Goal: Register for event/course: Register for event/course

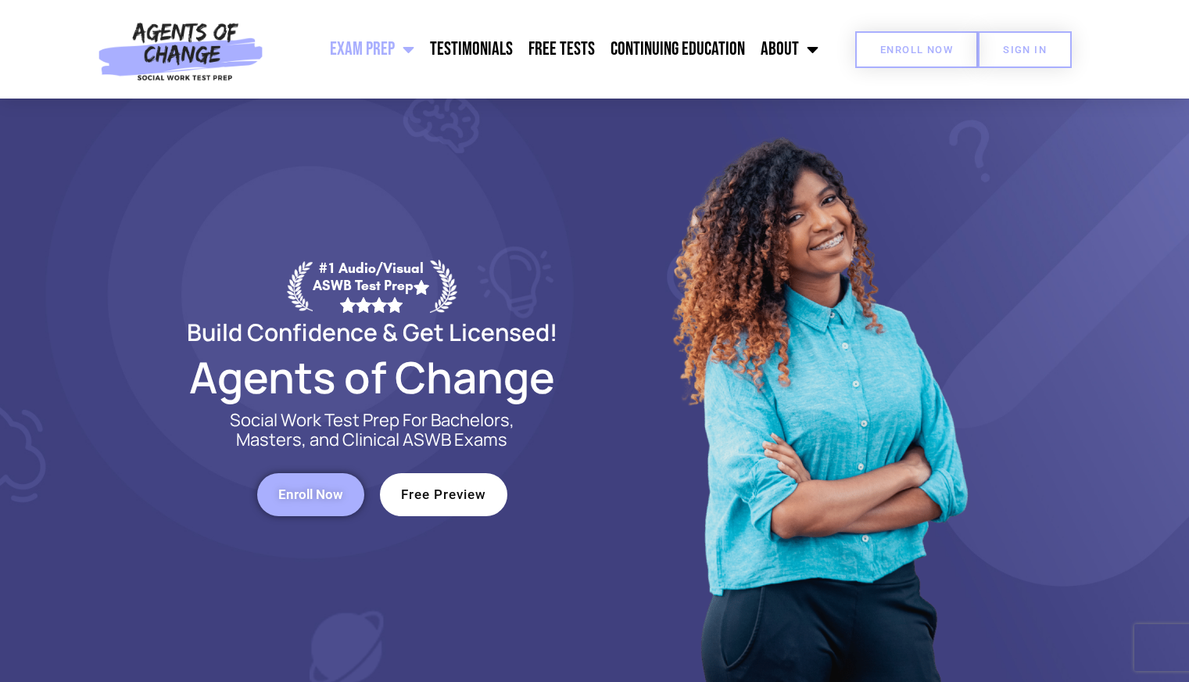
click at [944, 51] on span "Enroll Now" at bounding box center [916, 50] width 73 height 10
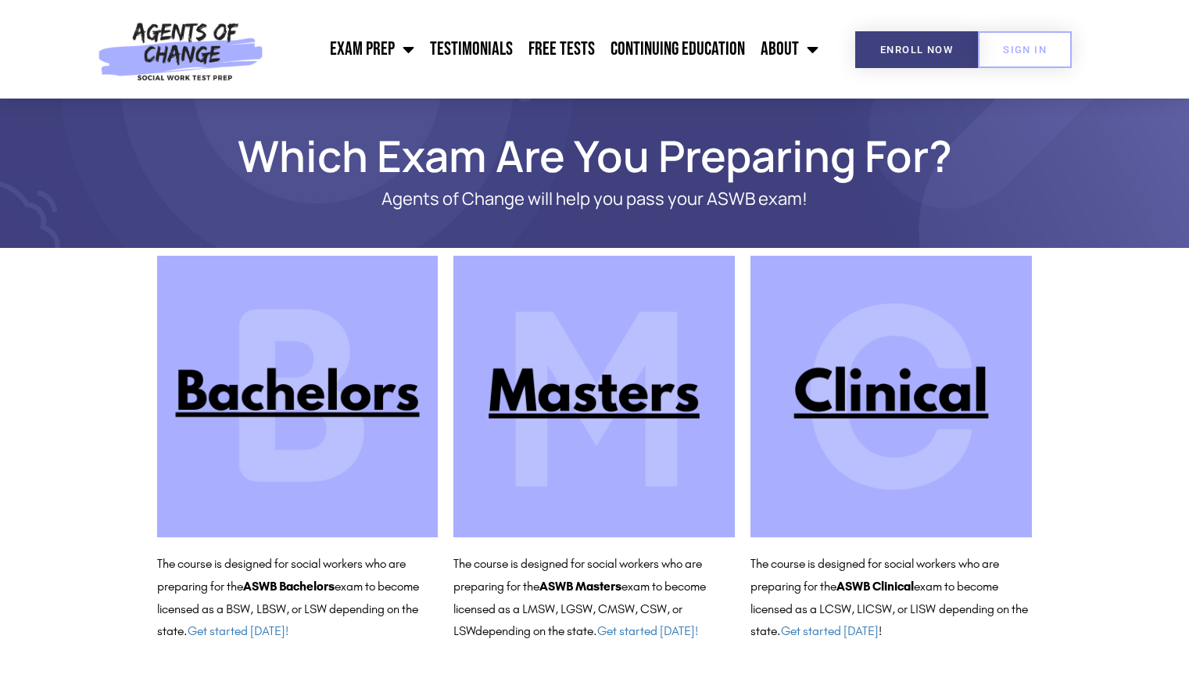
click at [639, 395] on img at bounding box center [593, 396] width 281 height 281
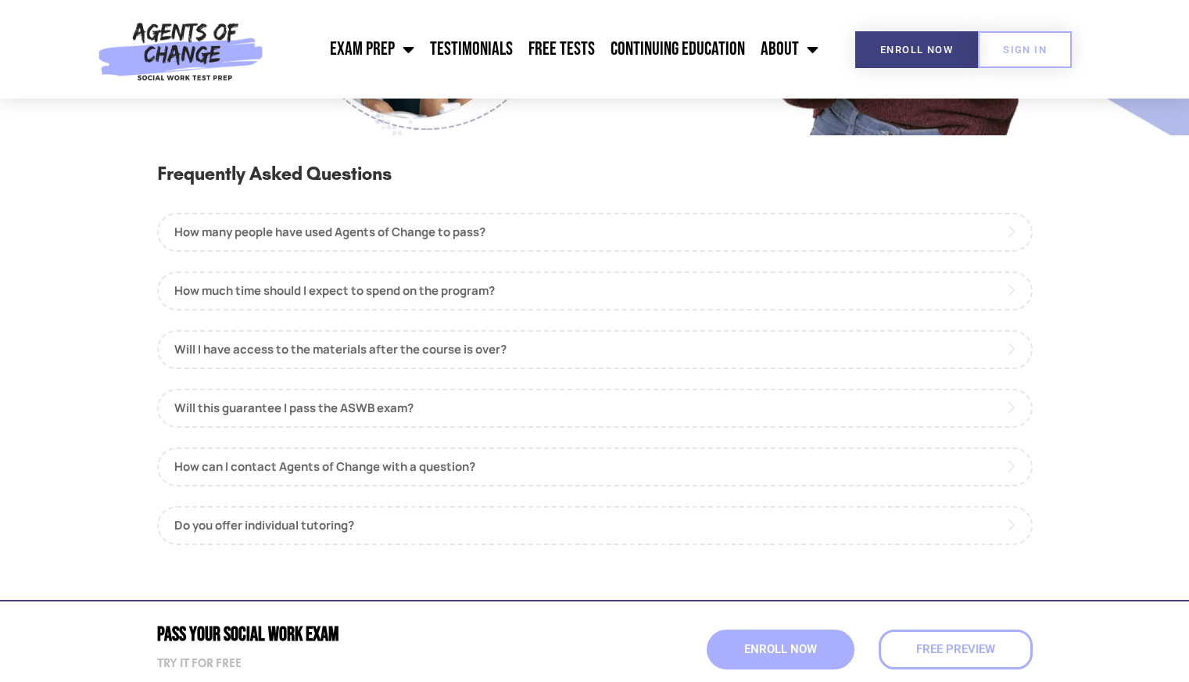
scroll to position [1695, 0]
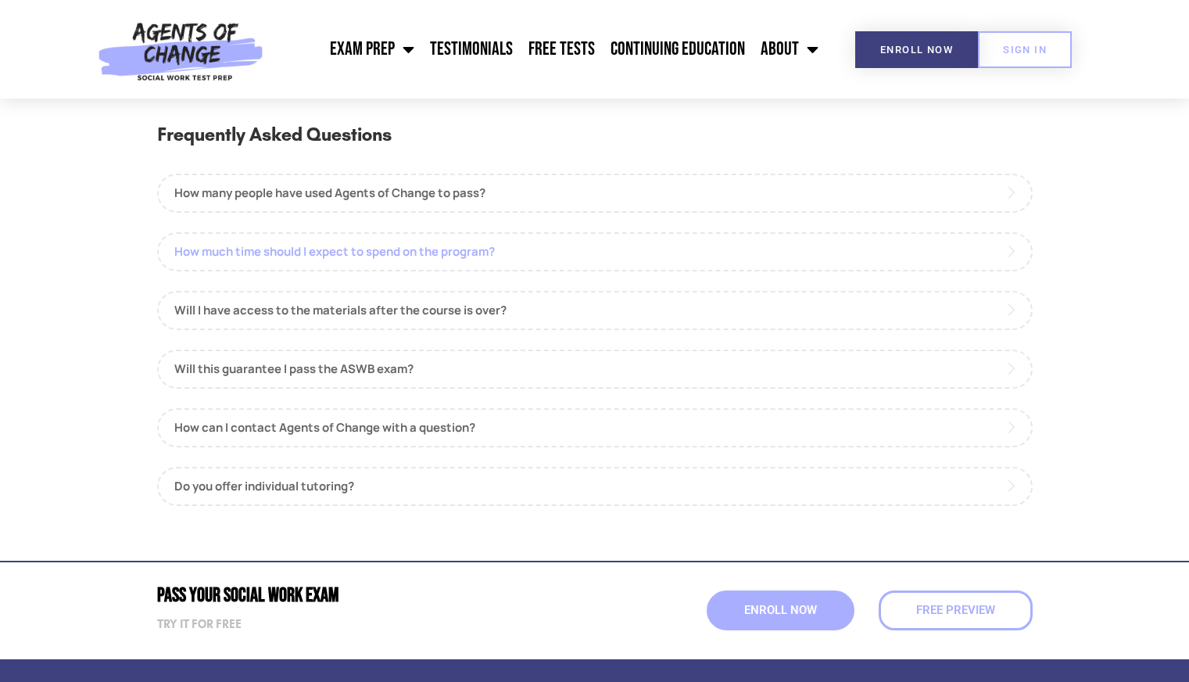
click at [542, 254] on link "How much time should I expect to spend on the program?" at bounding box center [594, 251] width 875 height 39
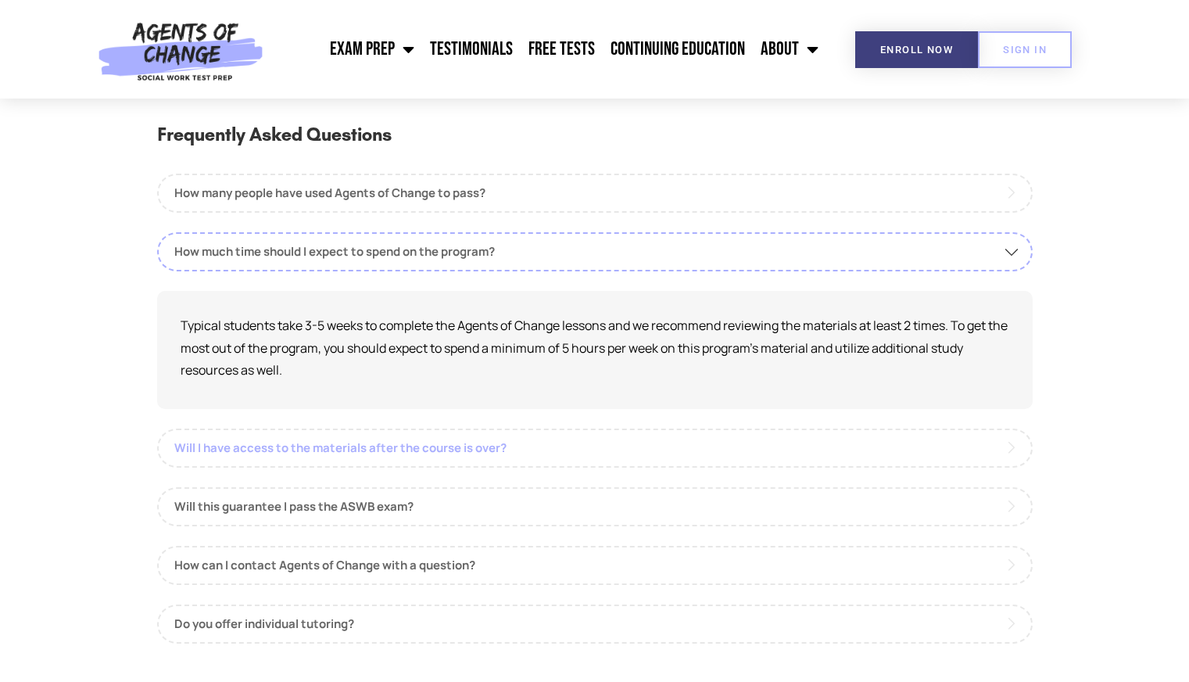
click at [583, 455] on link "Will I have access to the materials after the course is over?" at bounding box center [594, 447] width 875 height 39
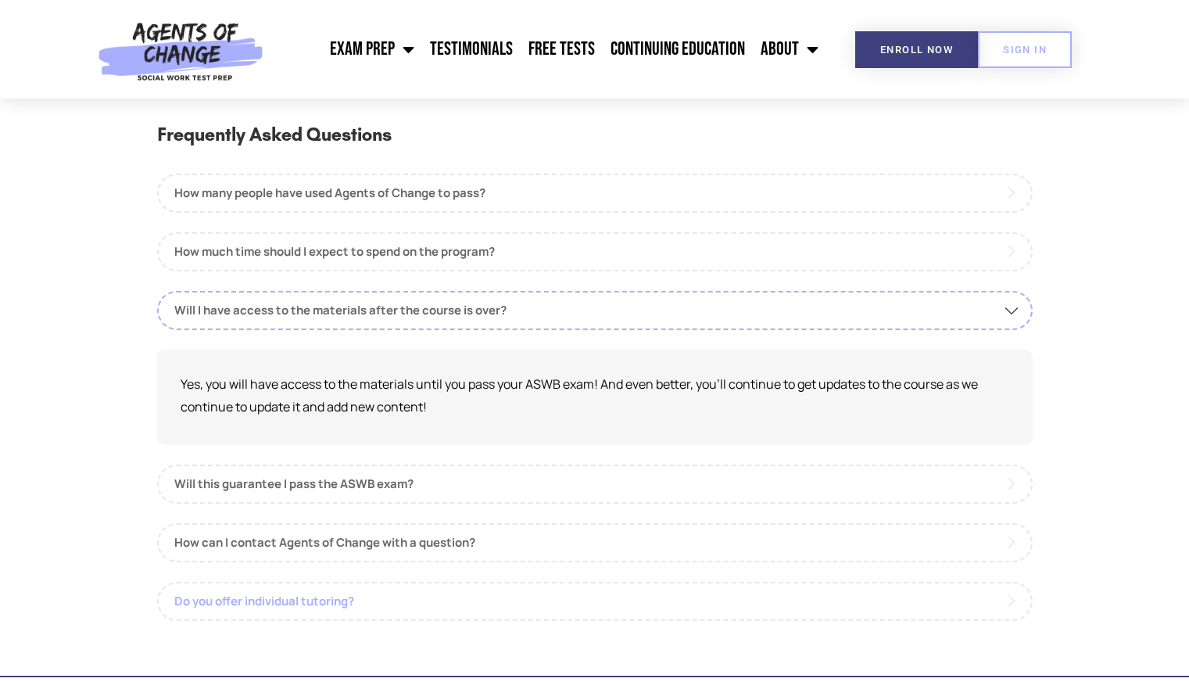
click at [447, 600] on link "Do you offer individual tutoring?" at bounding box center [594, 601] width 875 height 39
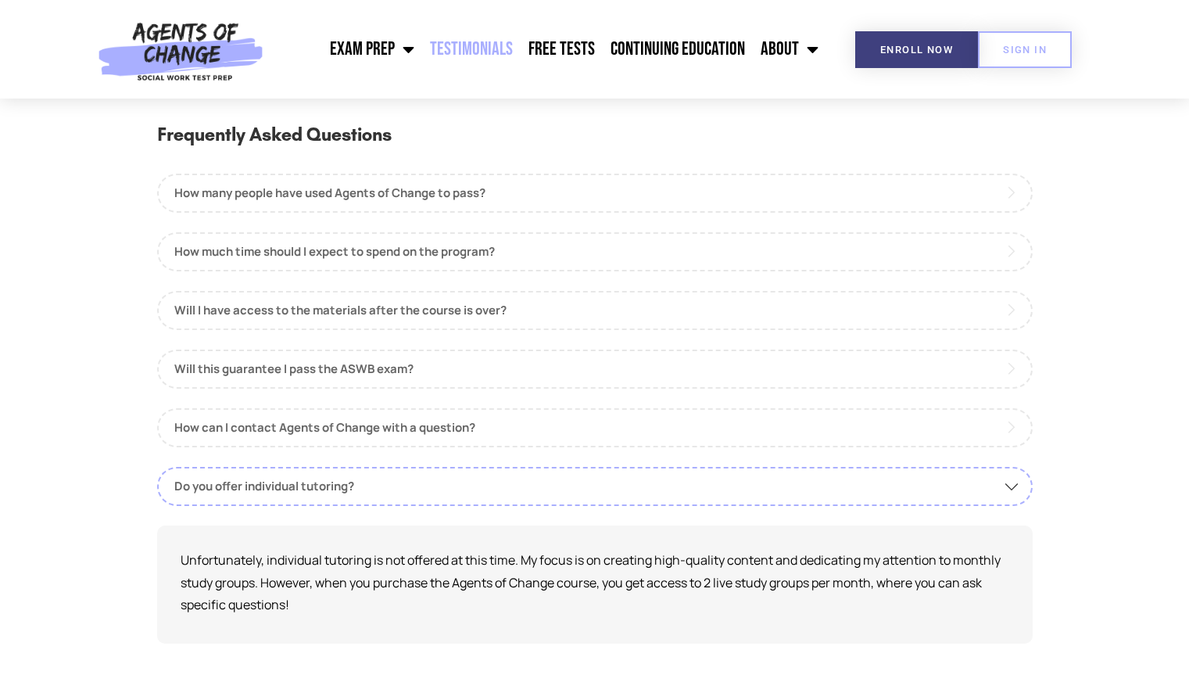
click at [497, 41] on link "Testimonials" at bounding box center [471, 49] width 98 height 39
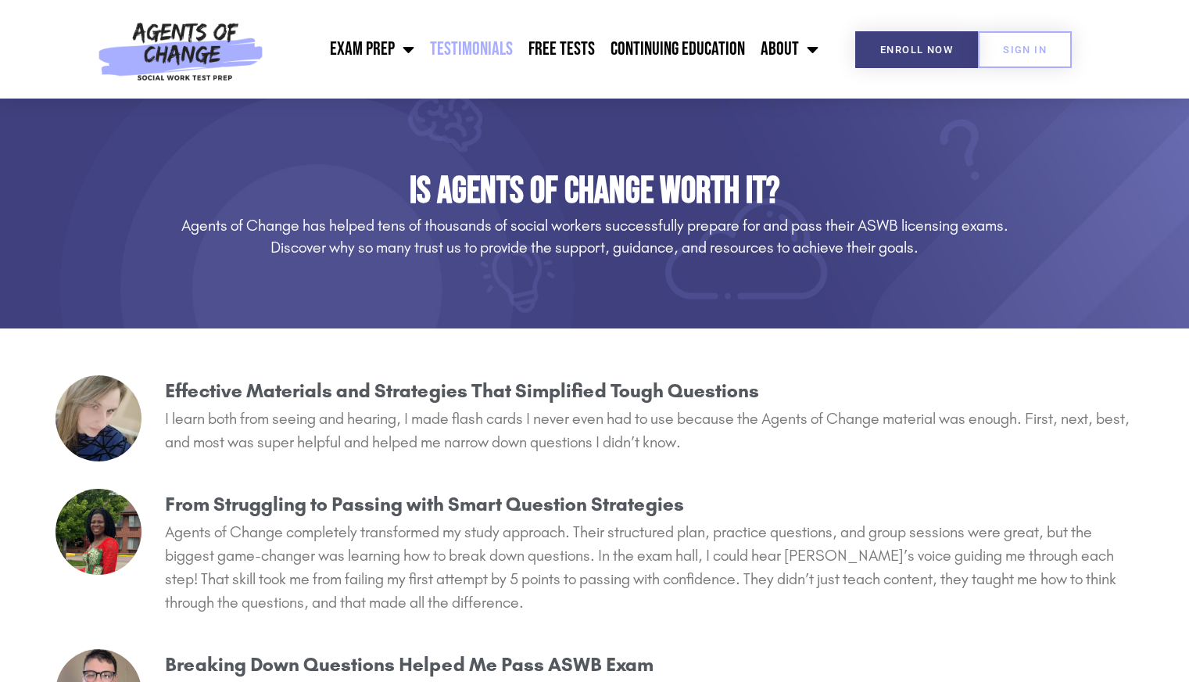
click at [571, 47] on link "Free Tests" at bounding box center [562, 49] width 82 height 39
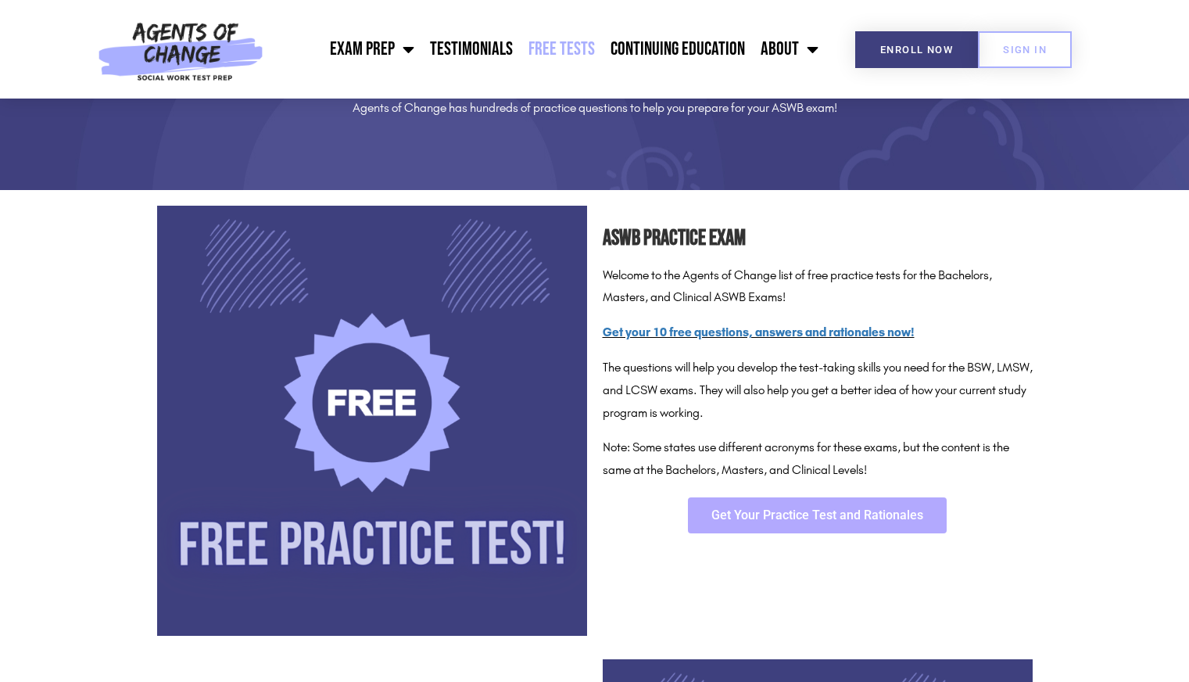
scroll to position [141, 0]
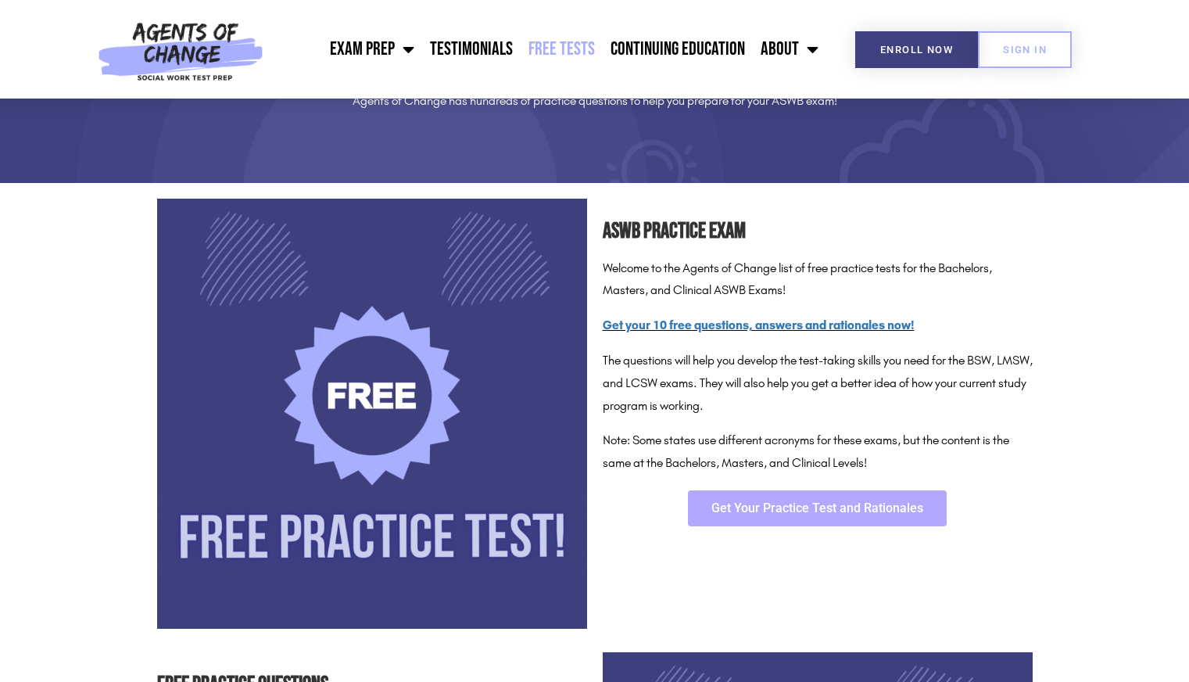
click at [827, 502] on span "Get Your Practice Test and Rationales" at bounding box center [817, 508] width 212 height 13
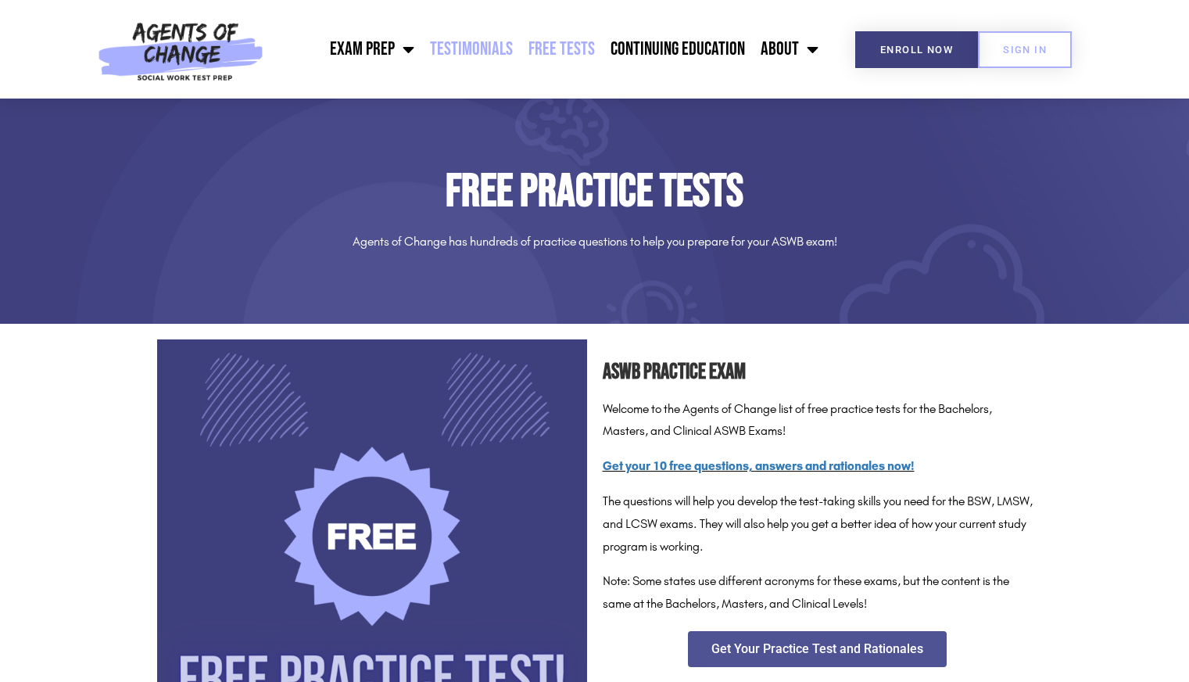
click at [494, 48] on link "Testimonials" at bounding box center [471, 49] width 98 height 39
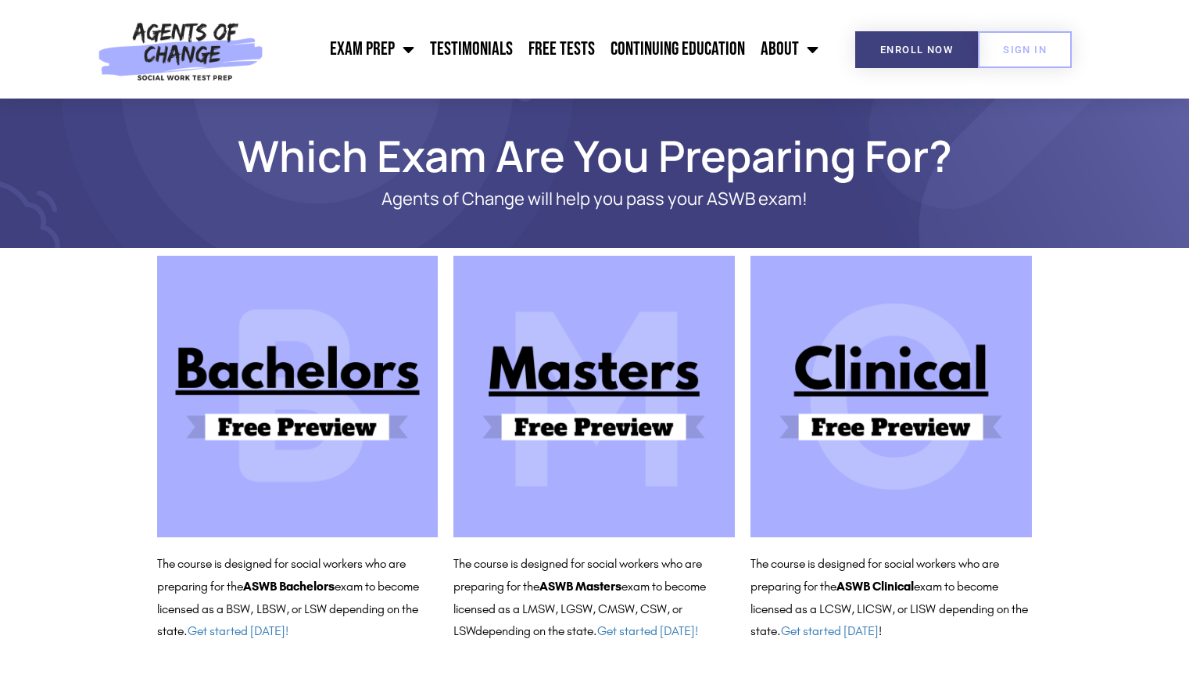
click at [597, 394] on img at bounding box center [593, 396] width 281 height 281
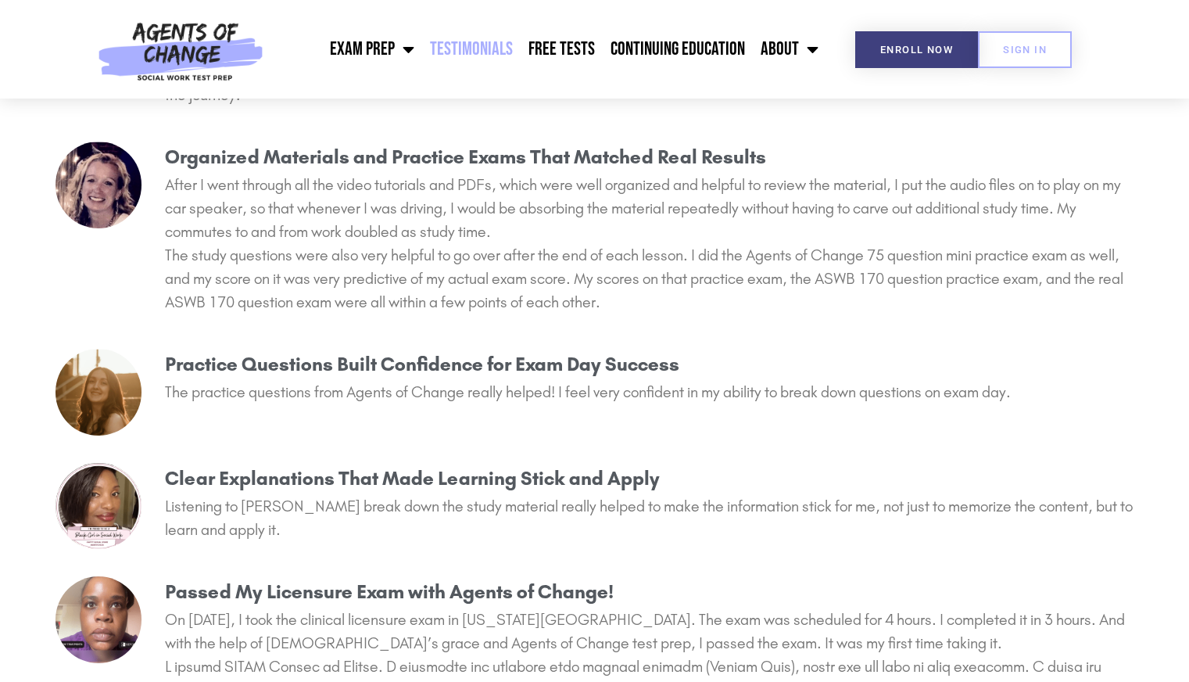
scroll to position [942, 0]
